Goal: Information Seeking & Learning: Learn about a topic

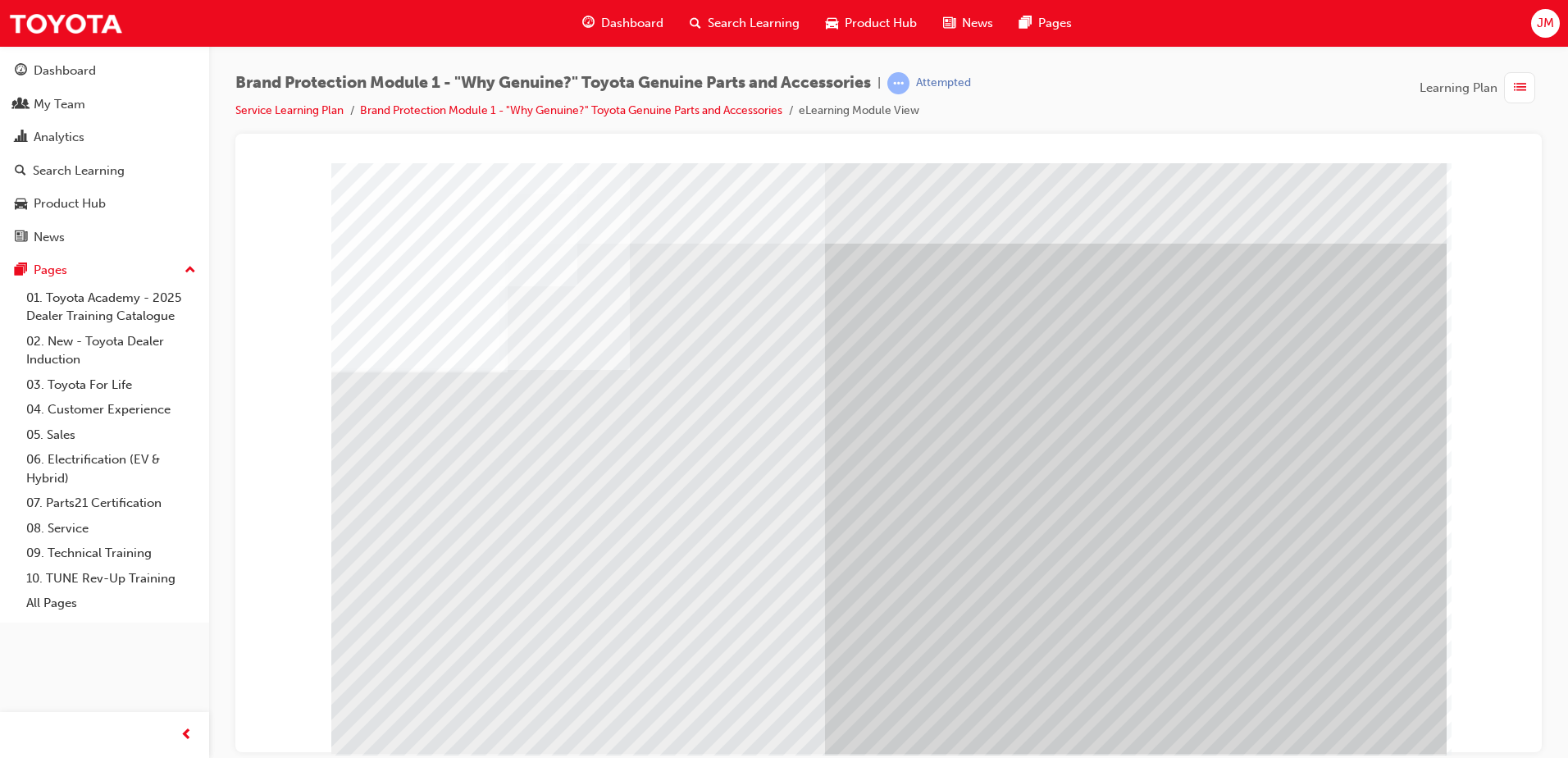
scroll to position [23, 0]
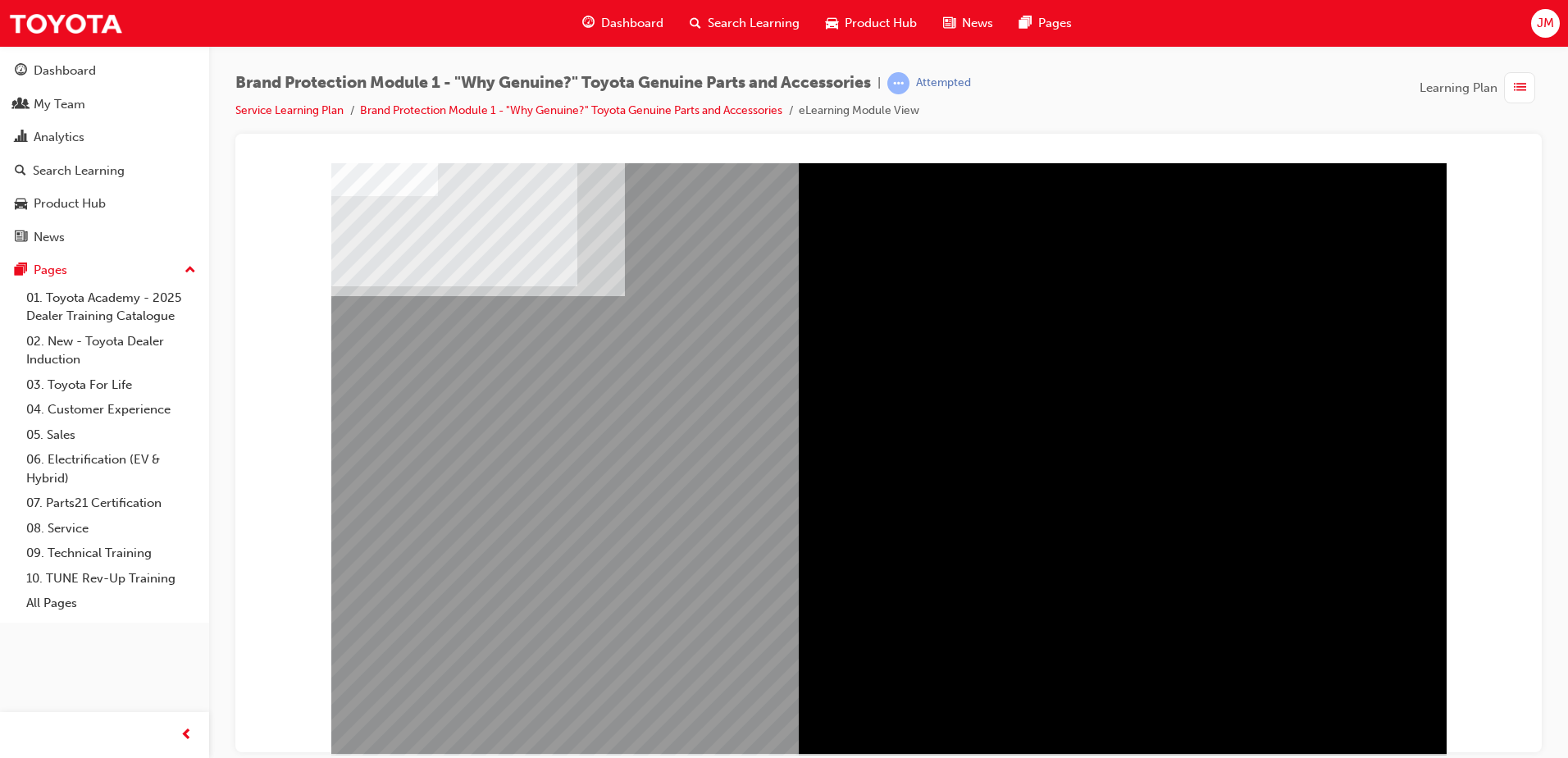
drag, startPoint x: 680, startPoint y: 340, endPoint x: 801, endPoint y: 445, distance: 160.2
drag, startPoint x: 1098, startPoint y: 530, endPoint x: 810, endPoint y: 596, distance: 295.5
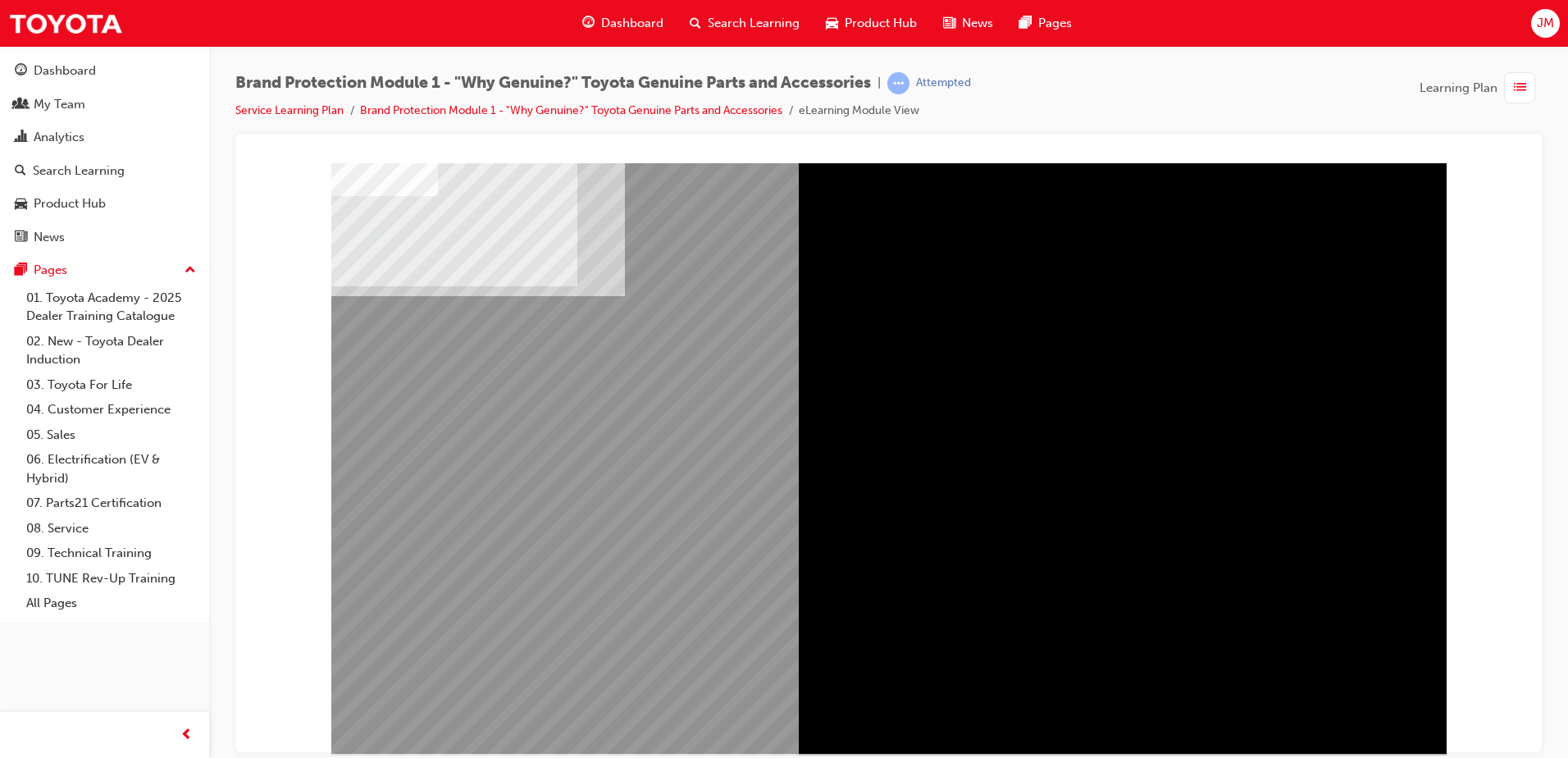
drag, startPoint x: 634, startPoint y: 530, endPoint x: 643, endPoint y: 529, distance: 9.1
click at [635, 529] on div "" at bounding box center [889, 461] width 656 height 369
click at [1358, 540] on div "" at bounding box center [889, 472] width 1115 height 591
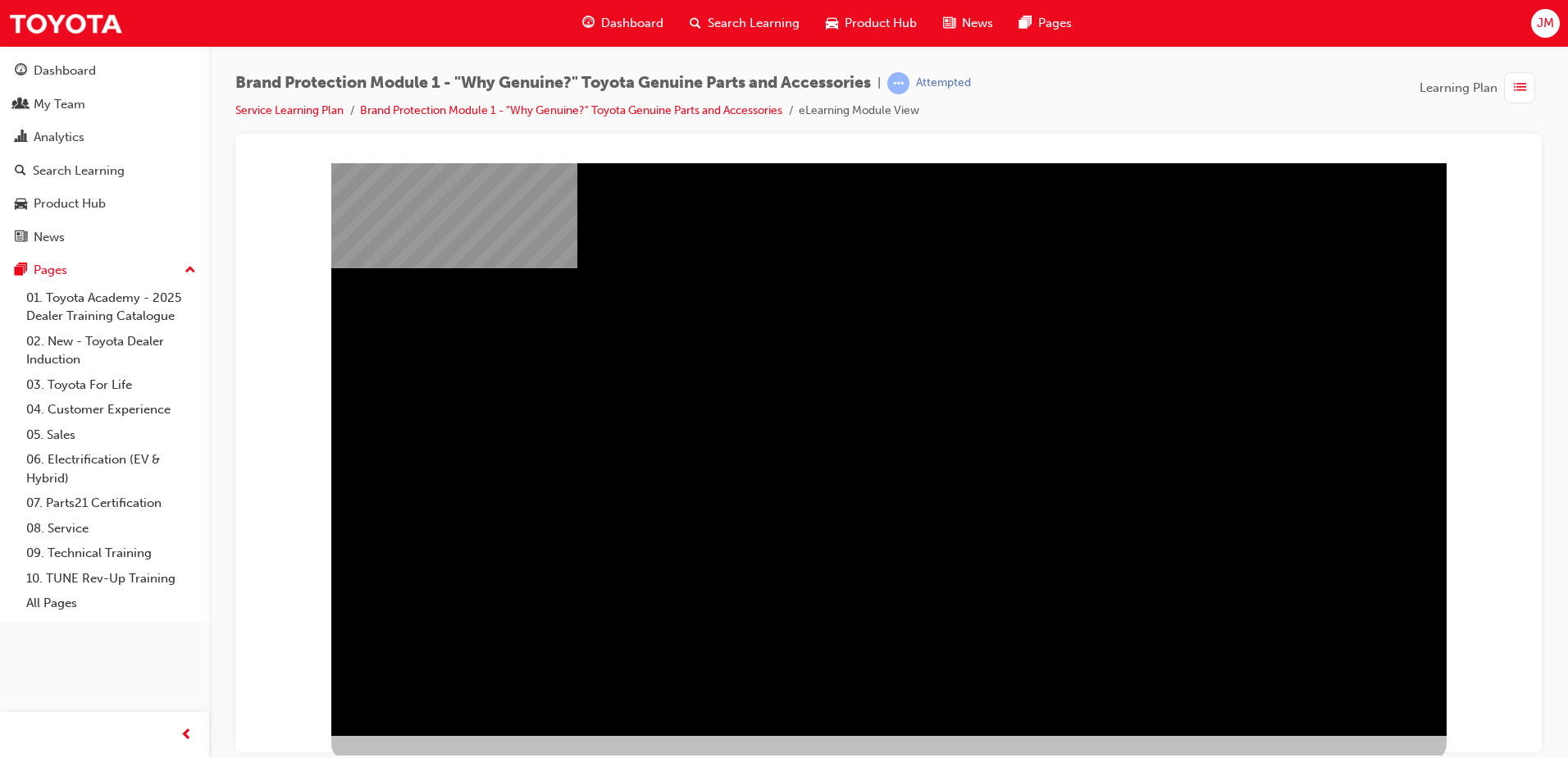
scroll to position [23, 0]
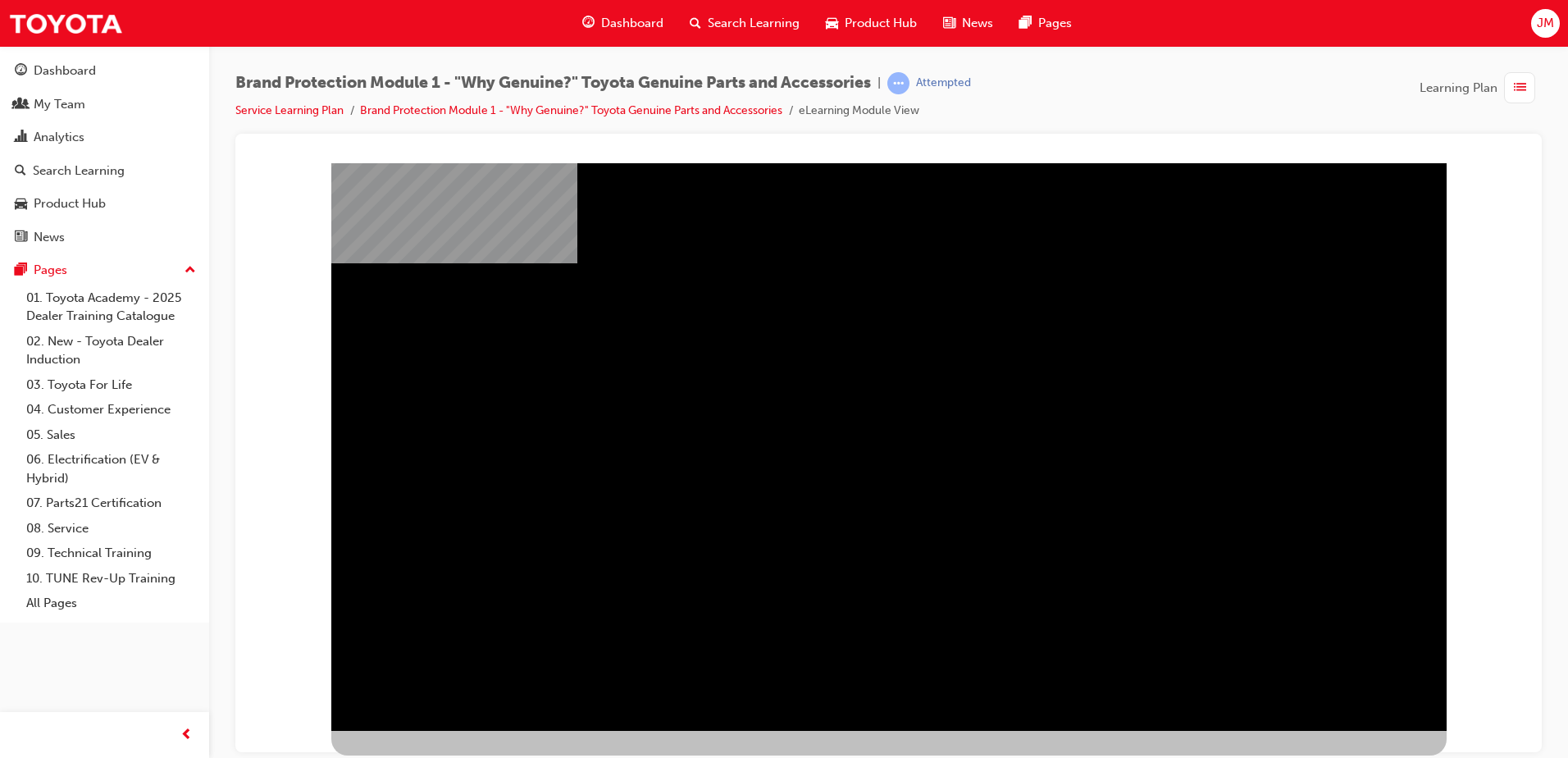
click at [1230, 446] on div "" at bounding box center [889, 449] width 1115 height 591
click at [1231, 446] on div "" at bounding box center [889, 449] width 1115 height 591
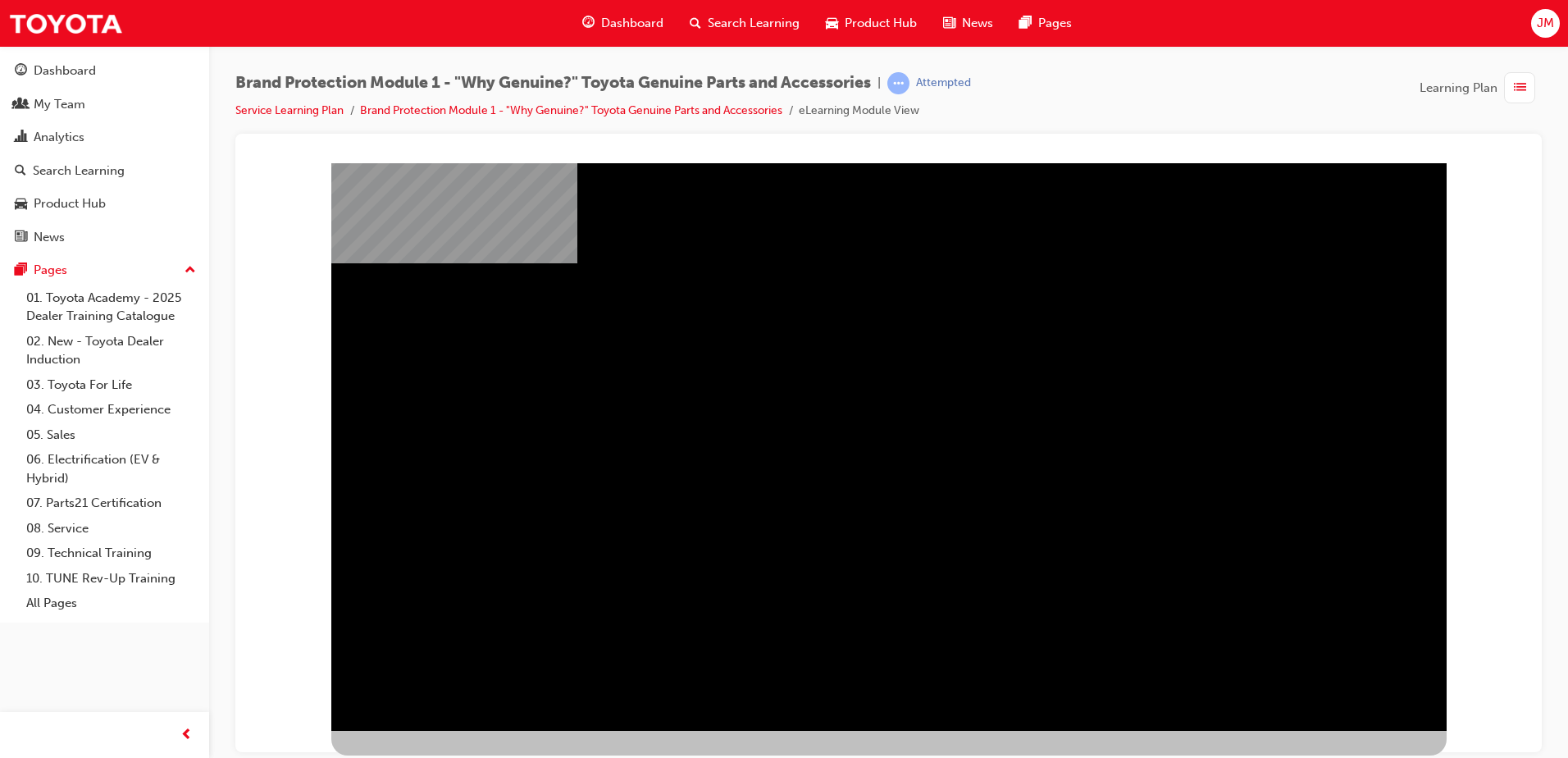
click at [1231, 446] on div "" at bounding box center [889, 449] width 1115 height 591
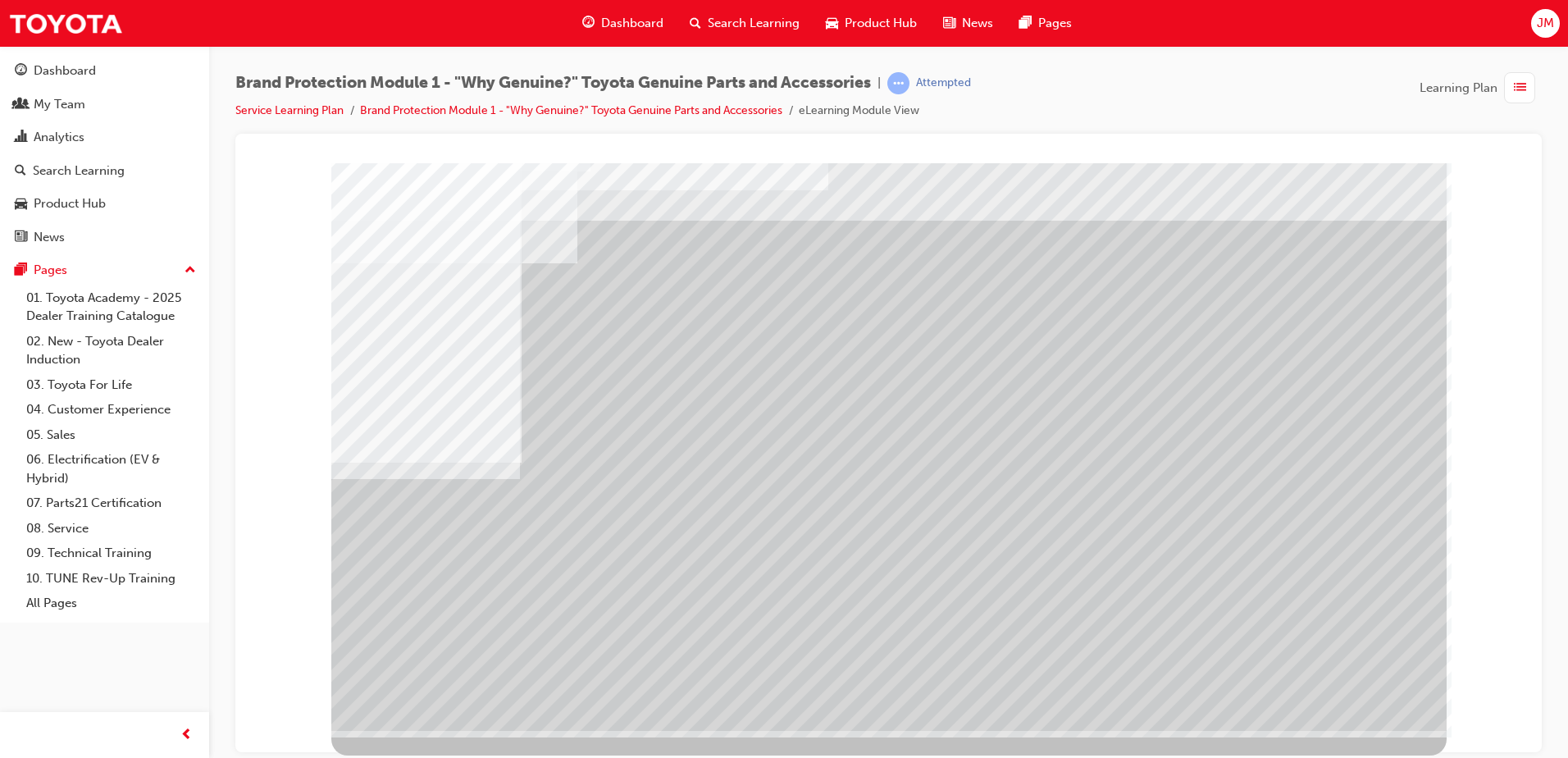
scroll to position [0, 0]
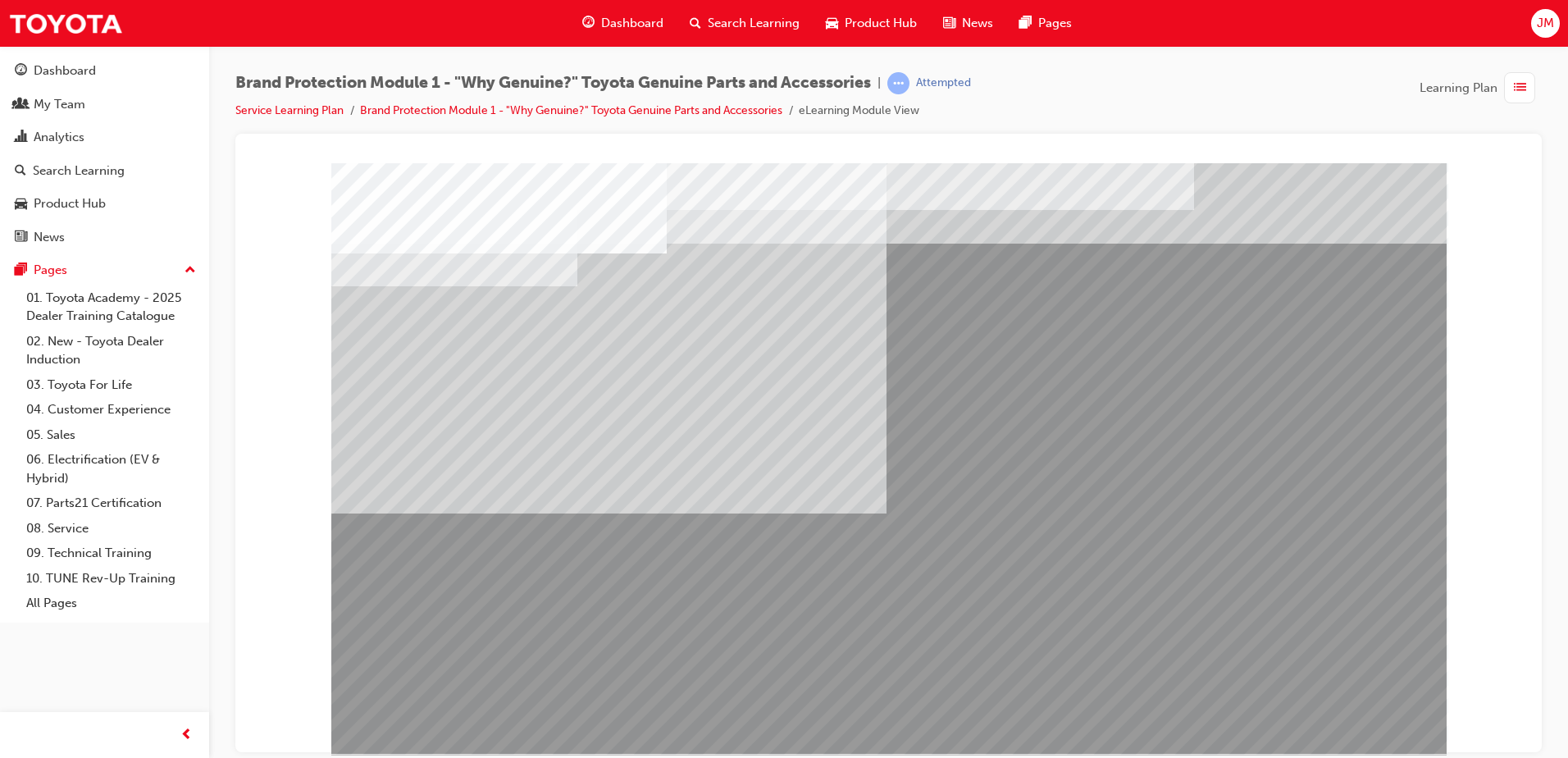
scroll to position [23, 0]
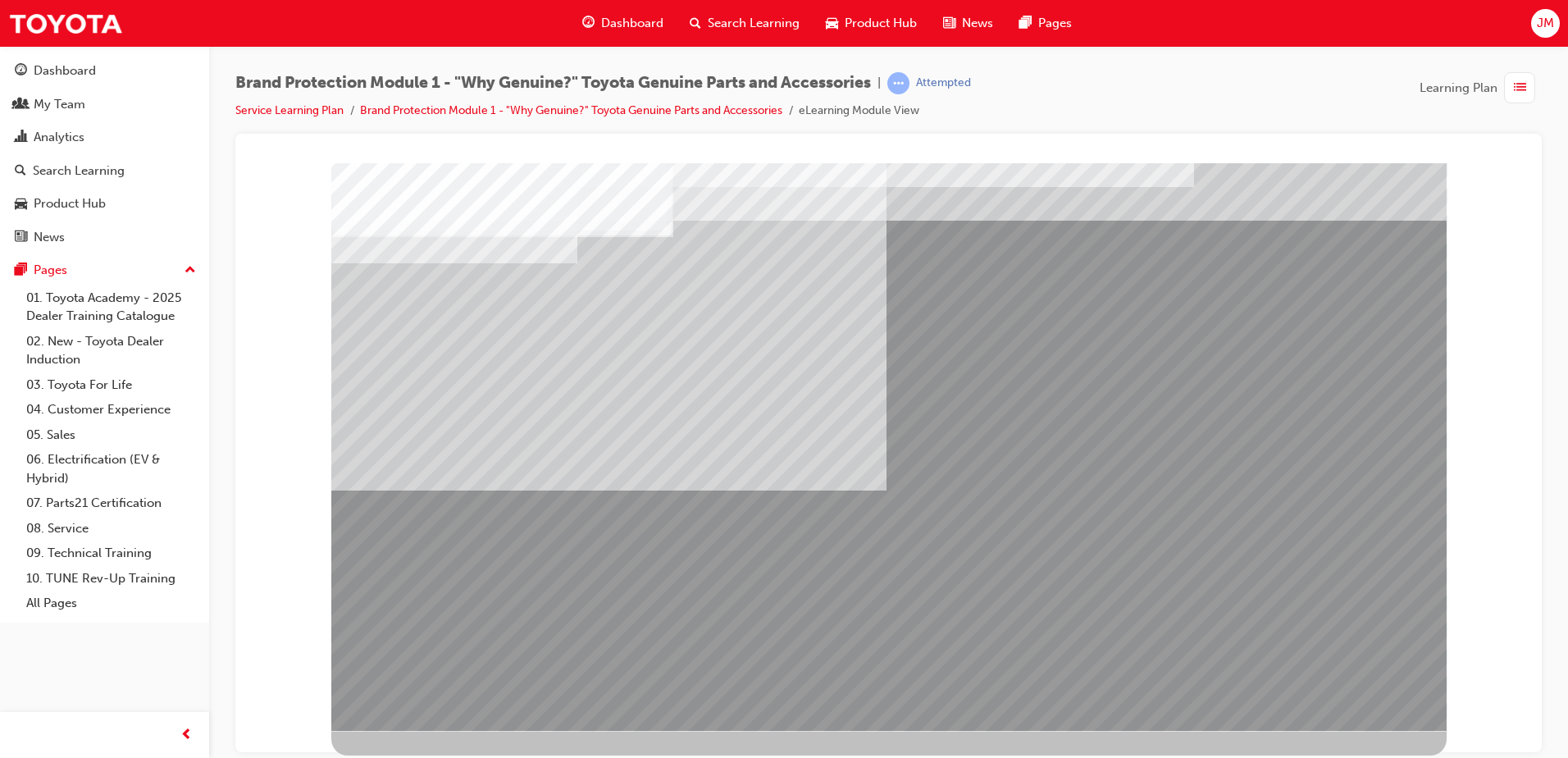
drag, startPoint x: 685, startPoint y: 595, endPoint x: 685, endPoint y: 580, distance: 15.0
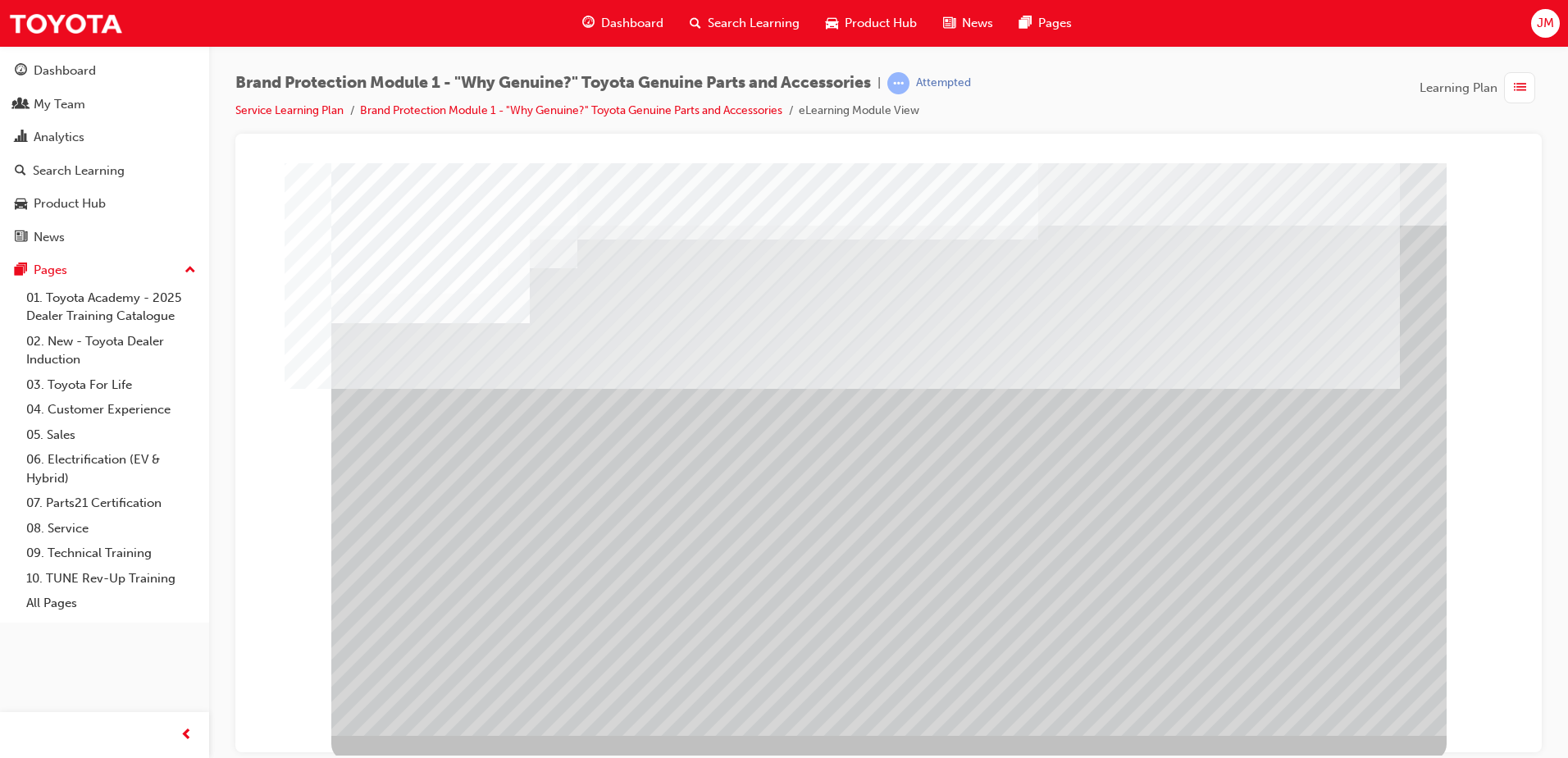
scroll to position [23, 0]
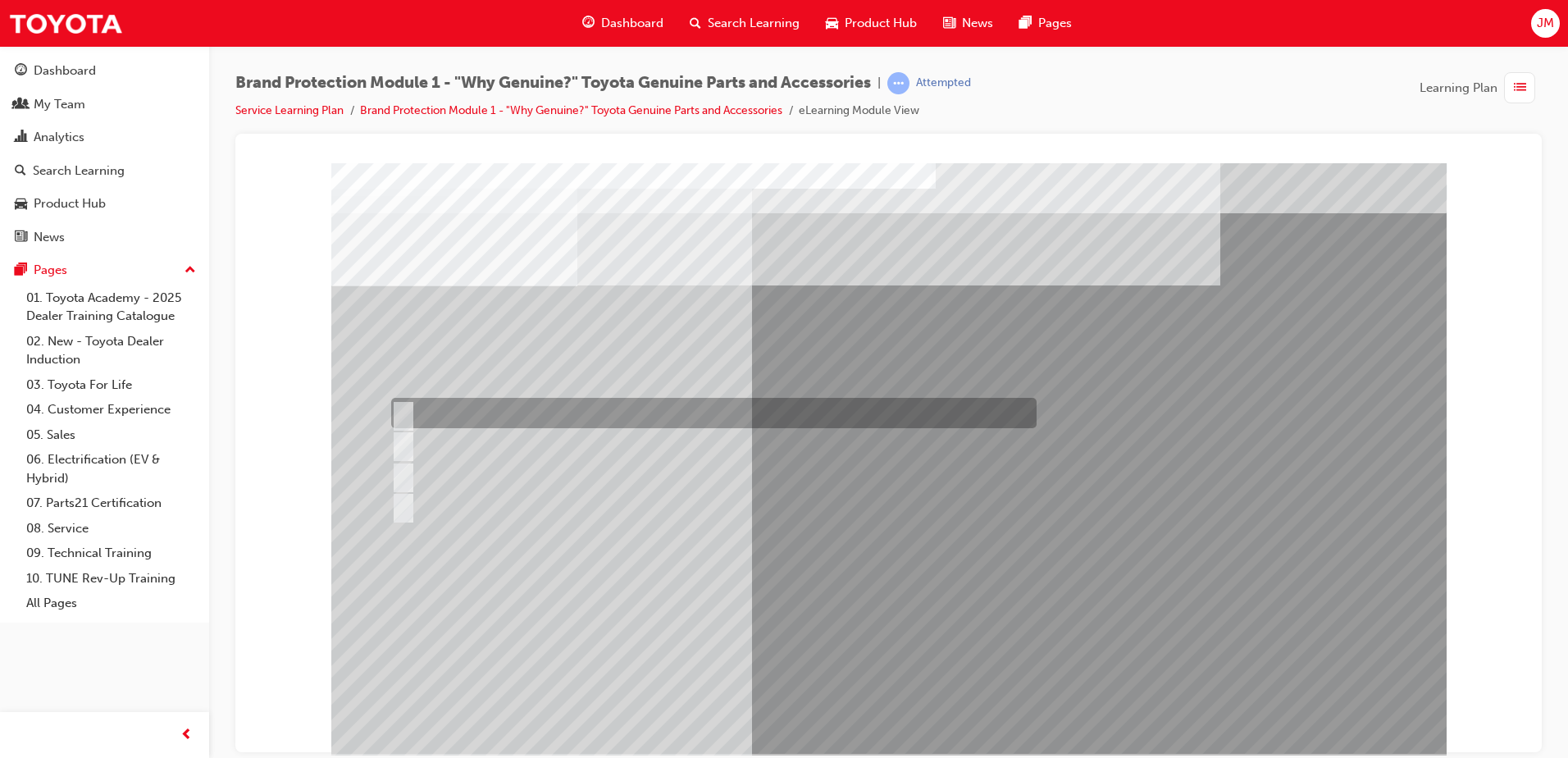
click at [402, 410] on input "10mm in diameter." at bounding box center [400, 413] width 18 height 18
radio input "true"
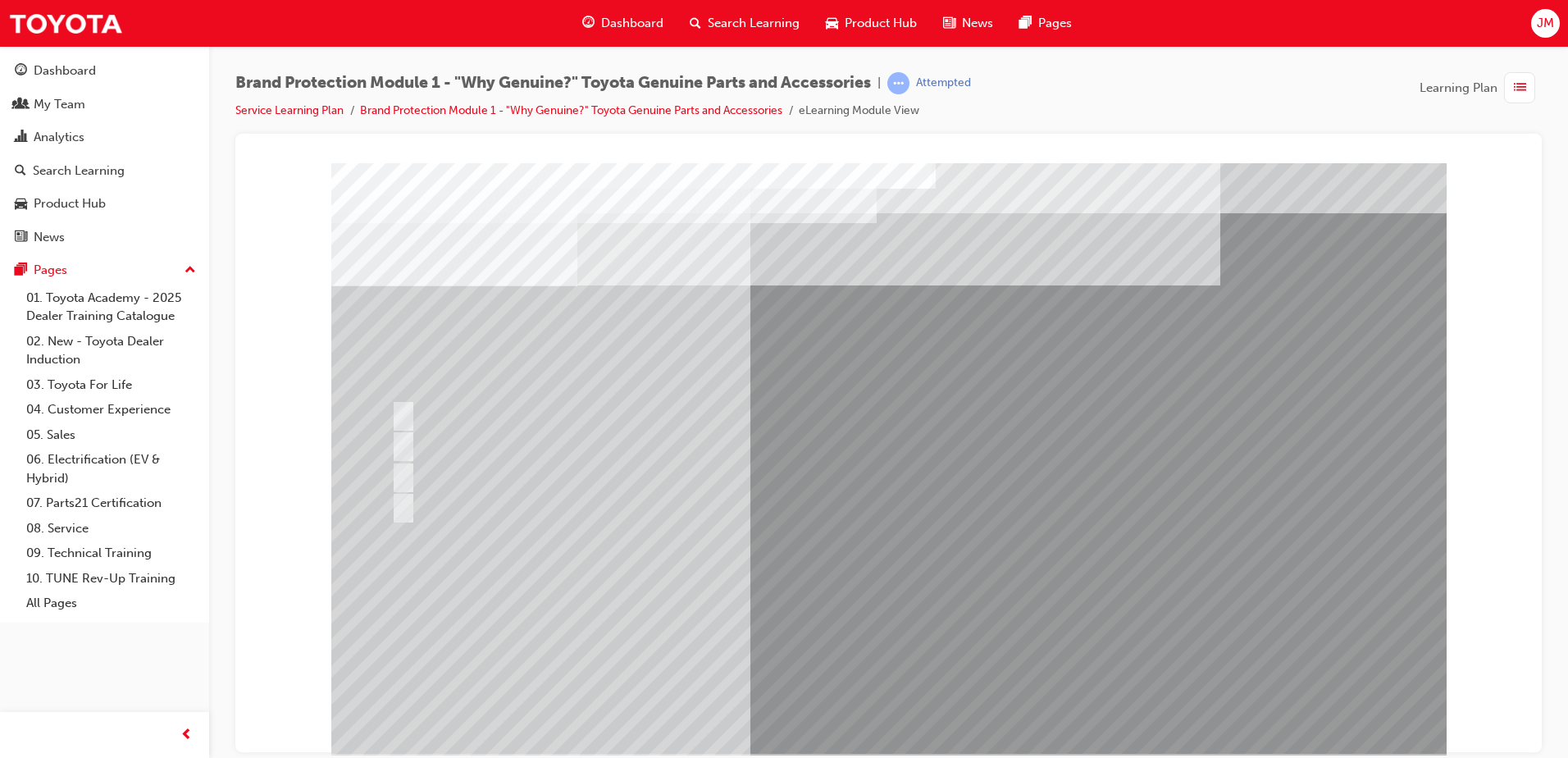
drag, startPoint x: 827, startPoint y: 544, endPoint x: 661, endPoint y: 559, distance: 166.7
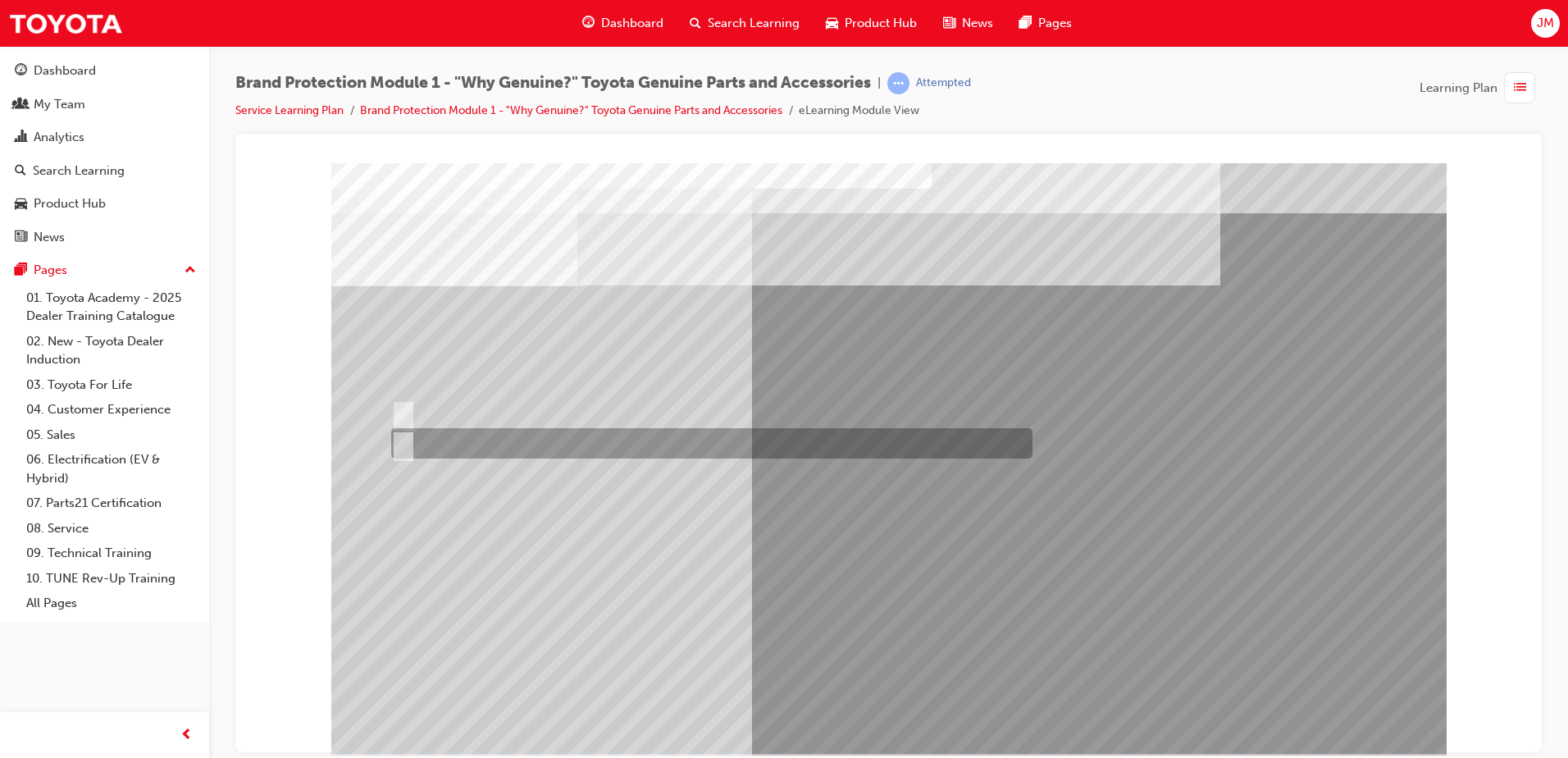
click at [402, 439] on input "False." at bounding box center [400, 443] width 18 height 18
radio input "true"
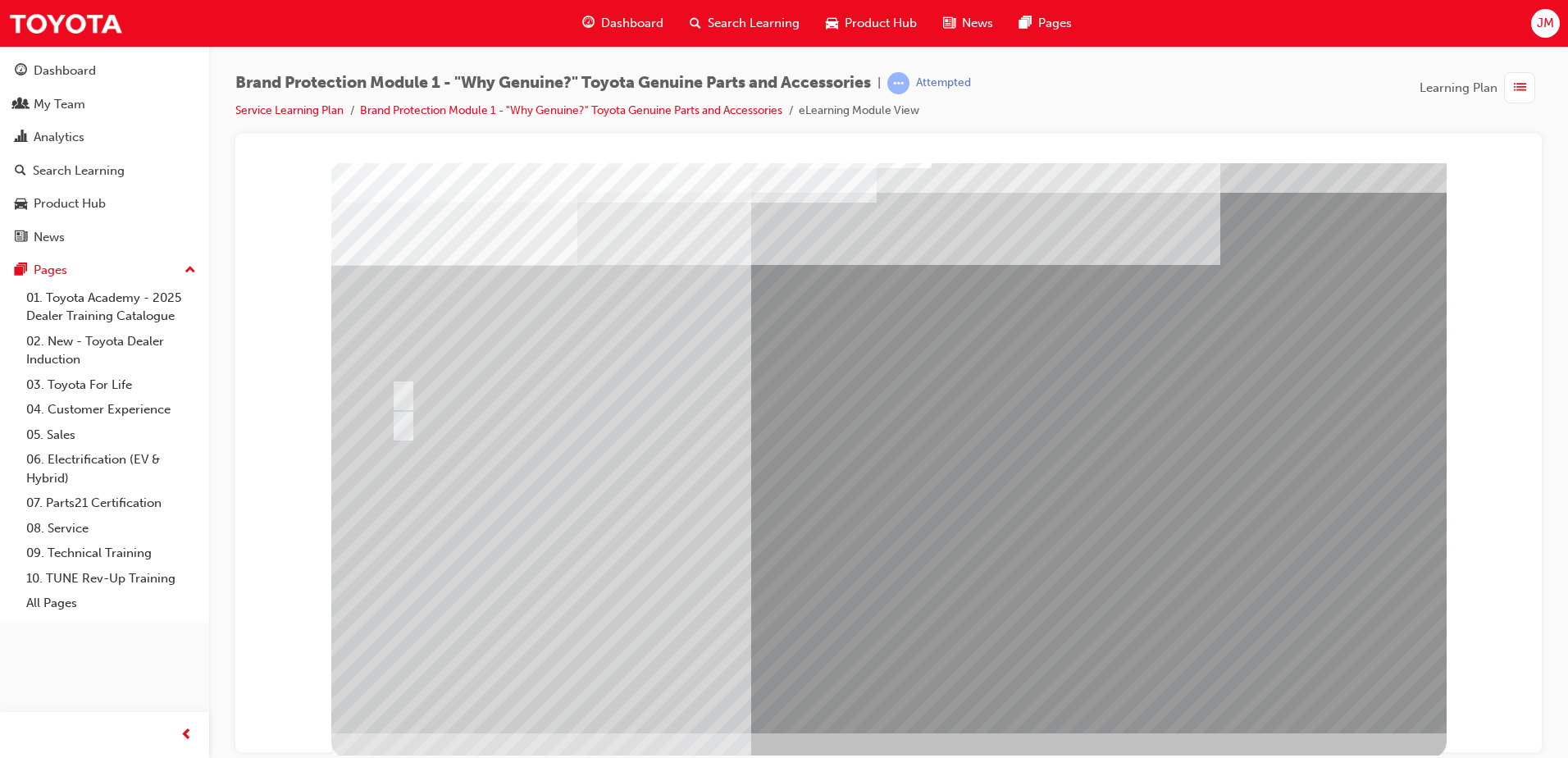
scroll to position [23, 0]
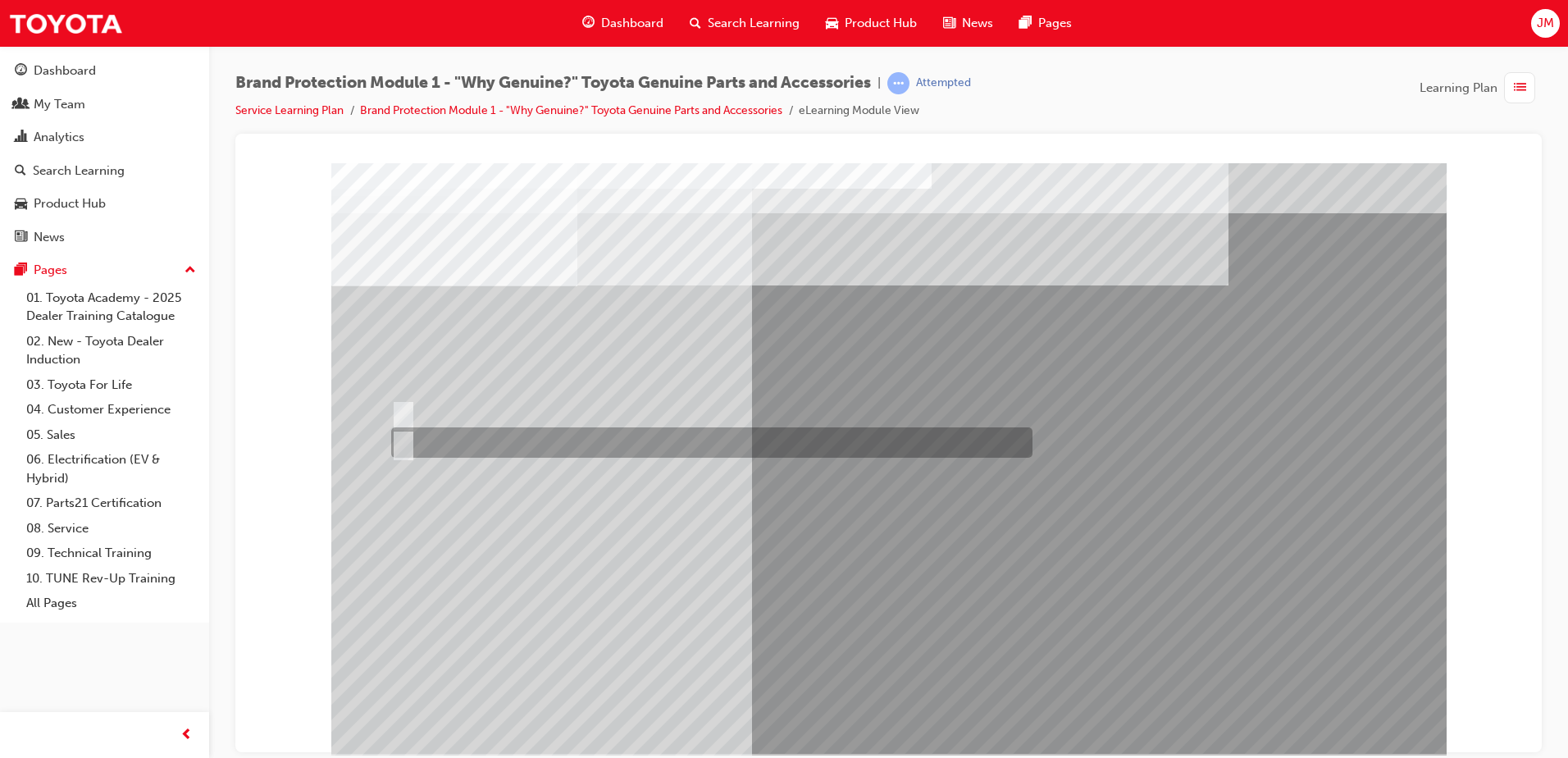
click at [405, 436] on input "False." at bounding box center [400, 443] width 18 height 18
radio input "true"
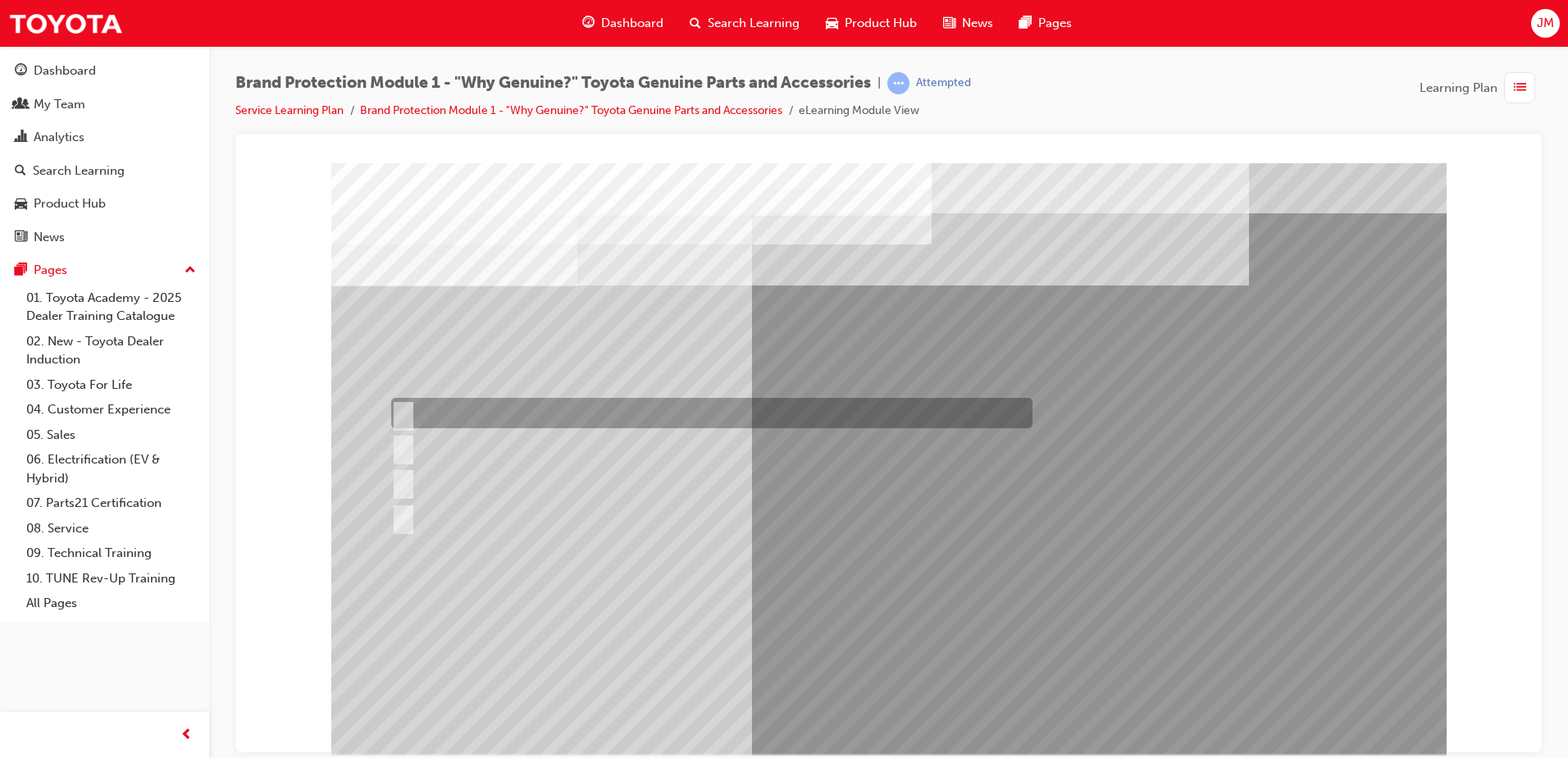
click at [547, 408] on div at bounding box center [708, 413] width 641 height 31
radio input "true"
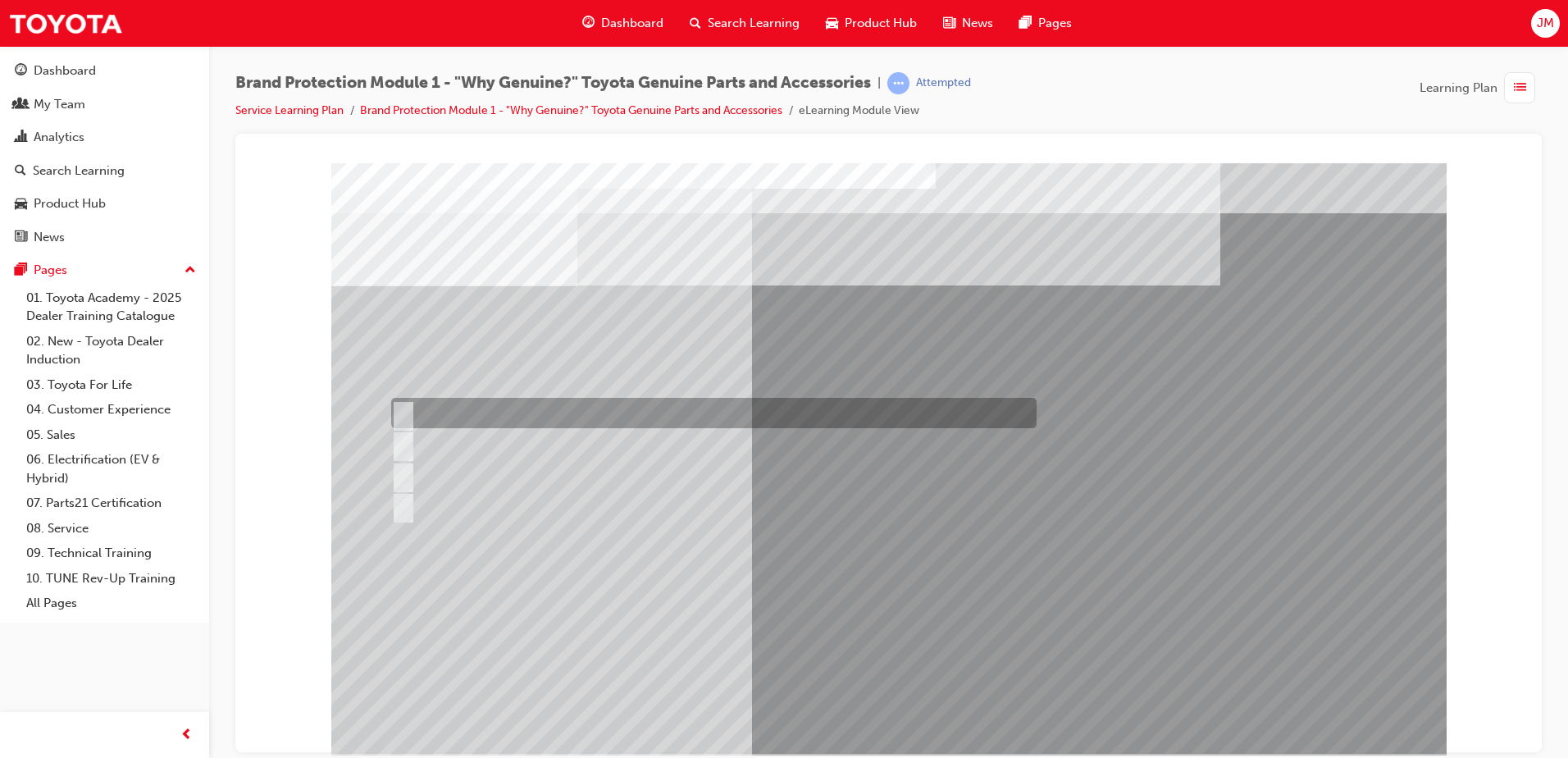
click at [463, 420] on div at bounding box center [710, 413] width 646 height 31
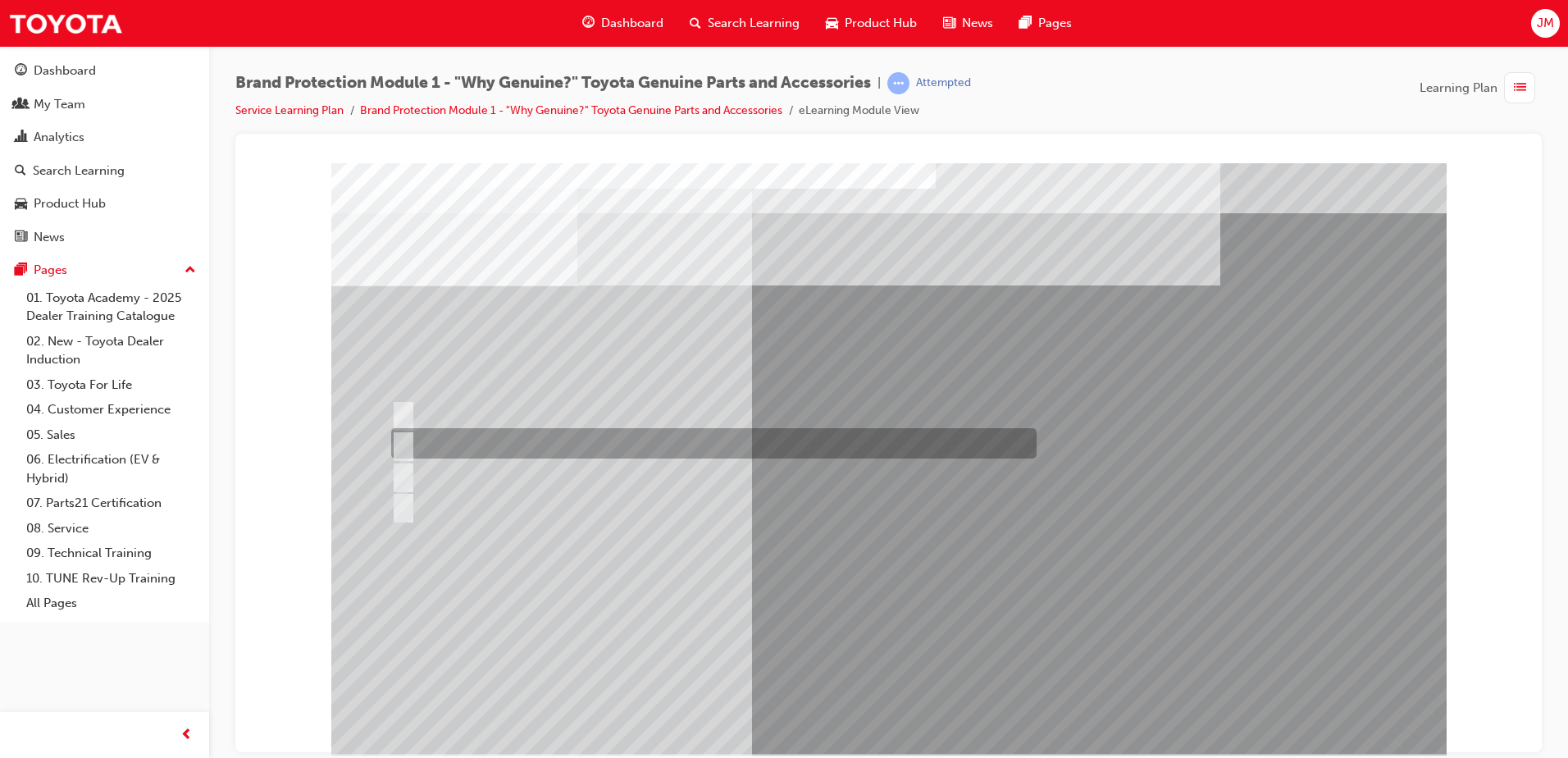
click at [495, 439] on div at bounding box center [710, 444] width 646 height 31
radio input "false"
radio input "true"
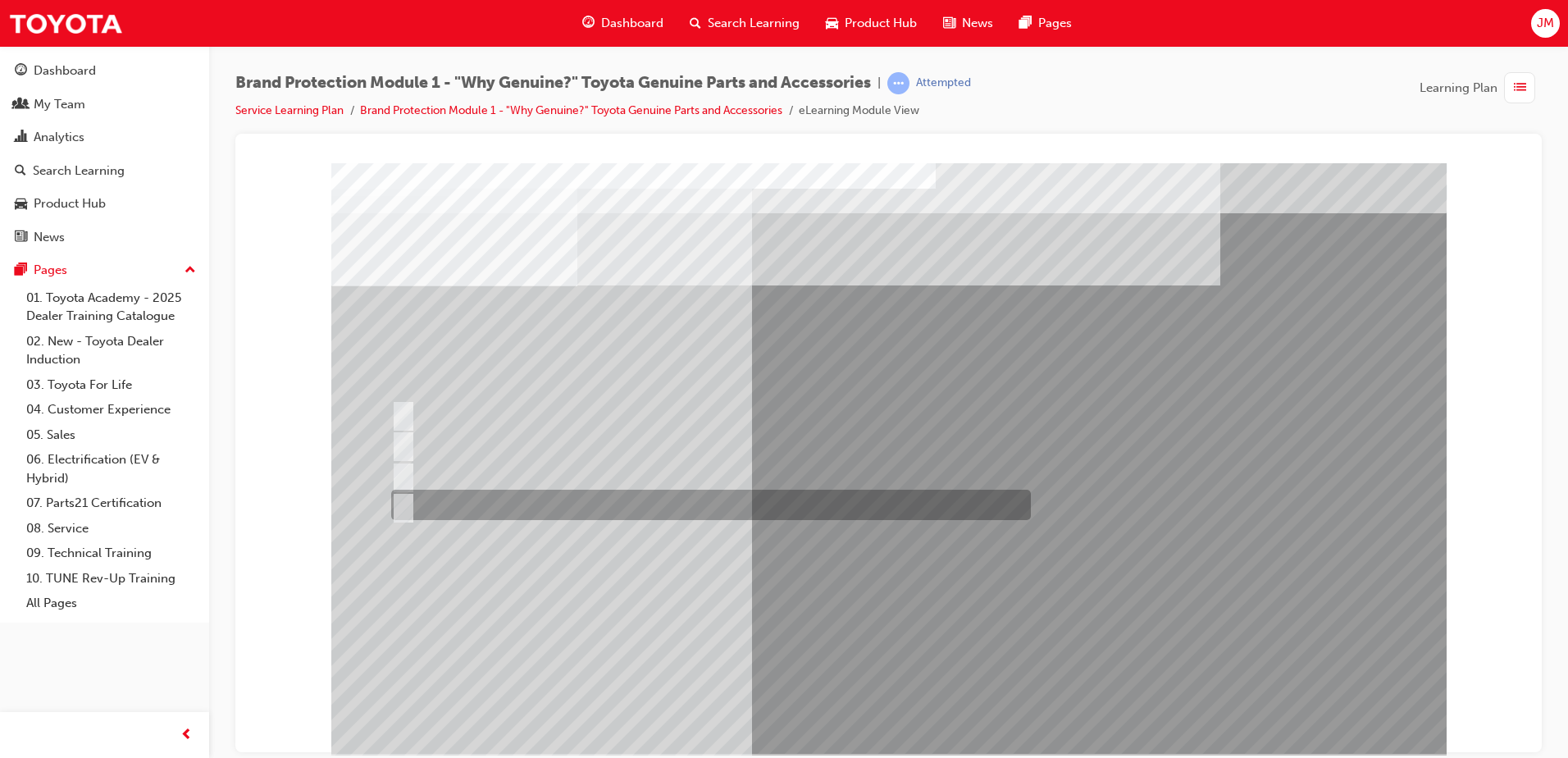
click at [406, 502] on input "All of the above." at bounding box center [400, 505] width 18 height 18
radio input "true"
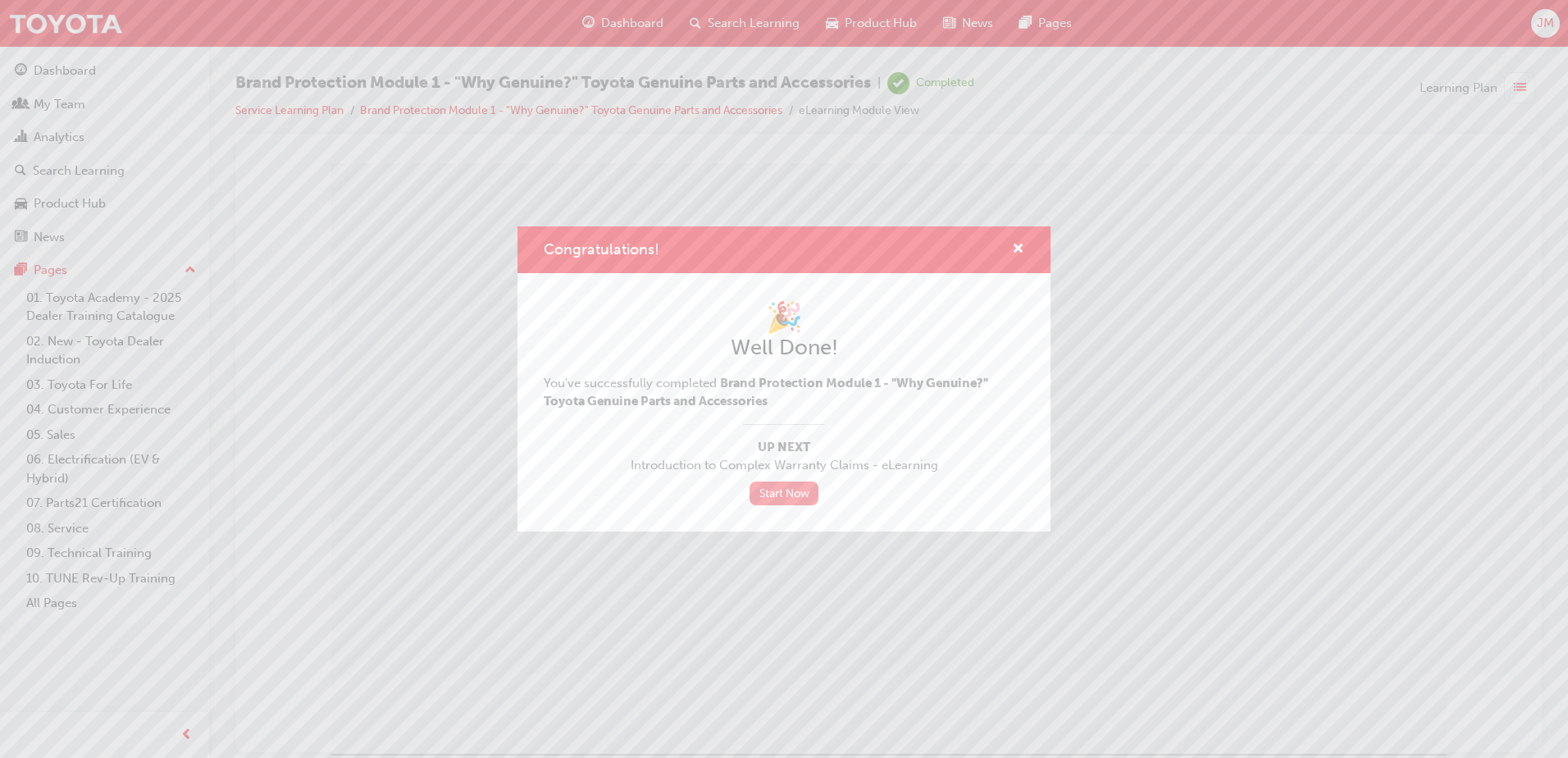
click at [776, 503] on link "Start Now" at bounding box center [784, 493] width 69 height 24
